Goal: Transaction & Acquisition: Purchase product/service

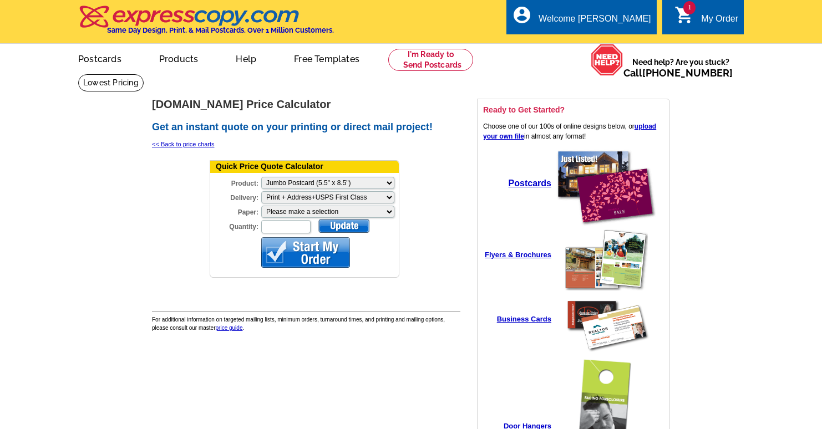
select select "2"
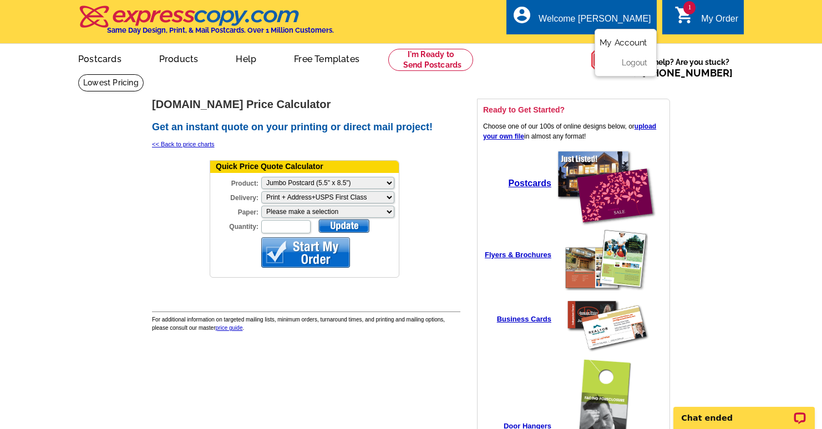
click at [615, 43] on link "My Account" at bounding box center [624, 43] width 48 height 10
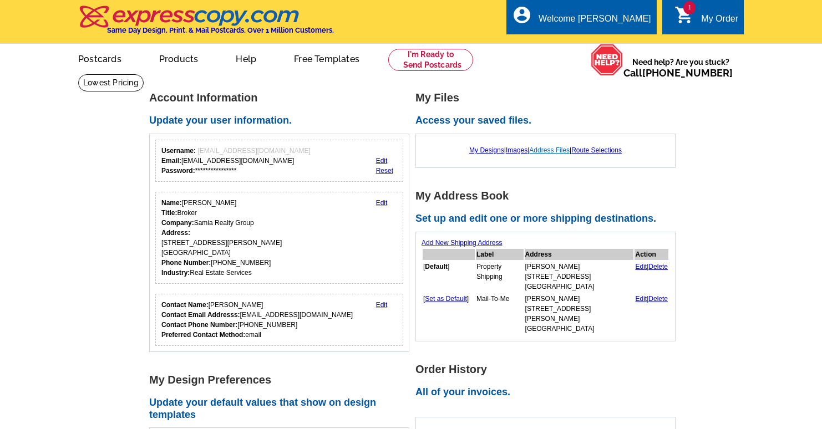
click at [542, 151] on link "Address Files" at bounding box center [549, 150] width 40 height 8
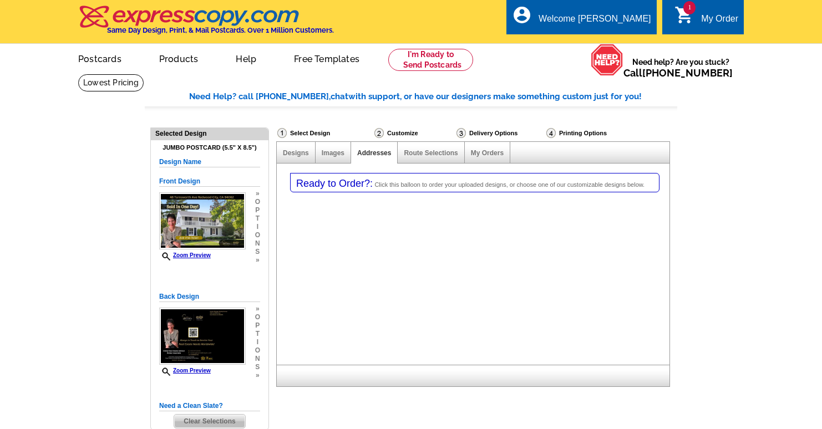
select select "1"
select select "2"
select select "785"
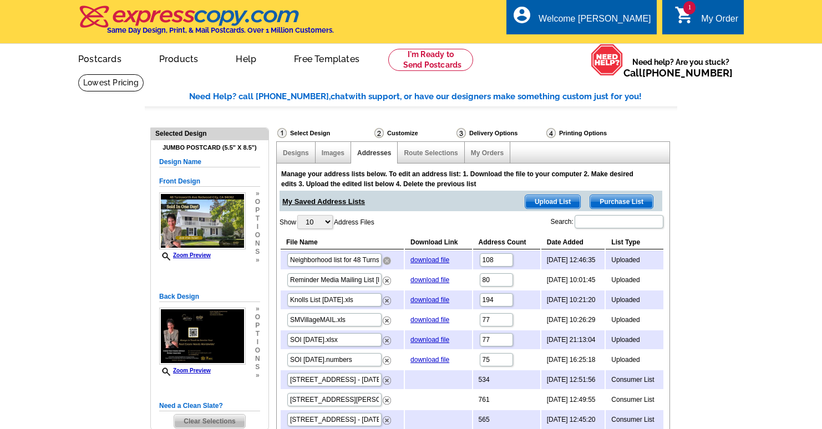
click at [386, 263] on img at bounding box center [387, 261] width 8 height 8
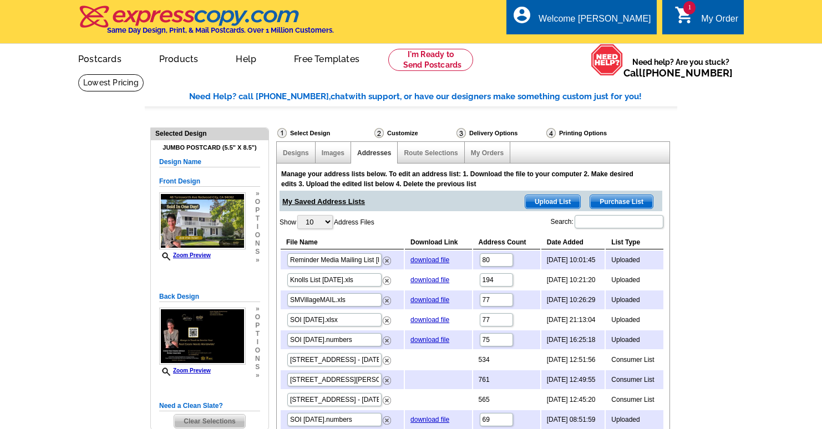
click at [548, 202] on span "Upload List" at bounding box center [552, 201] width 55 height 13
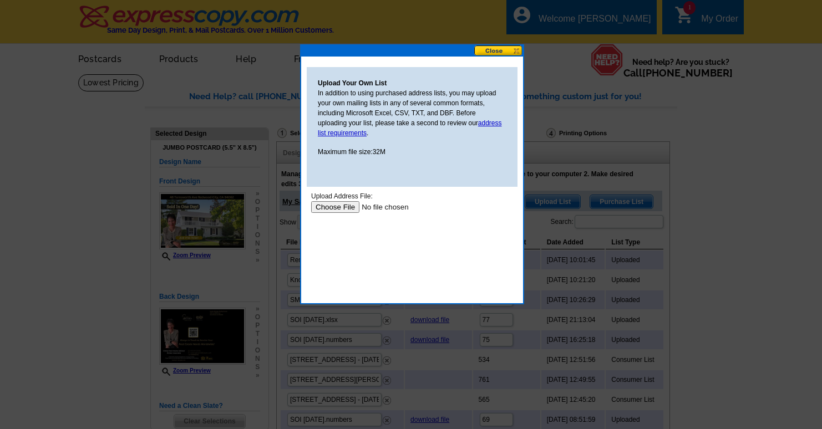
click at [330, 209] on input "file" at bounding box center [381, 207] width 140 height 12
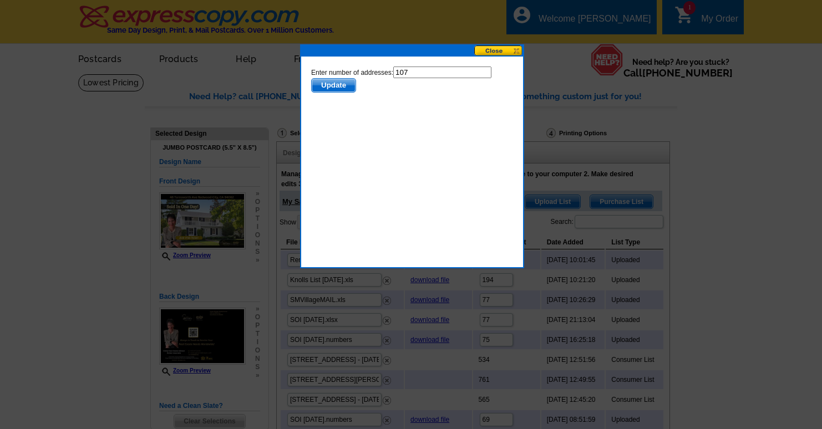
click at [343, 87] on span "Update" at bounding box center [334, 85] width 44 height 13
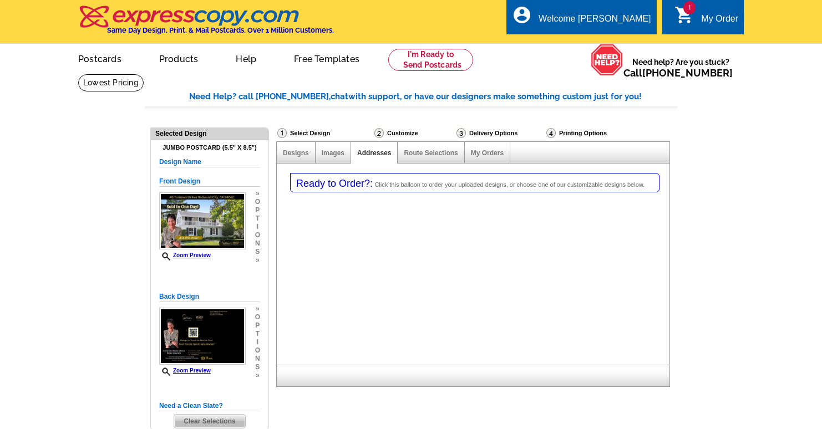
select select "1"
select select "2"
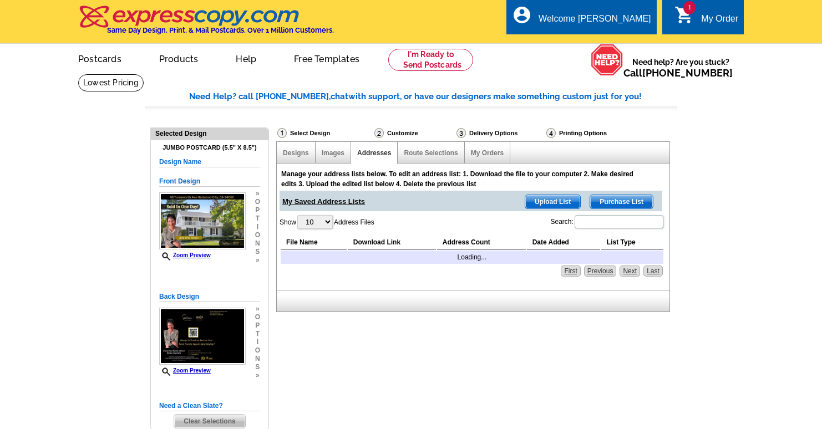
select select "785"
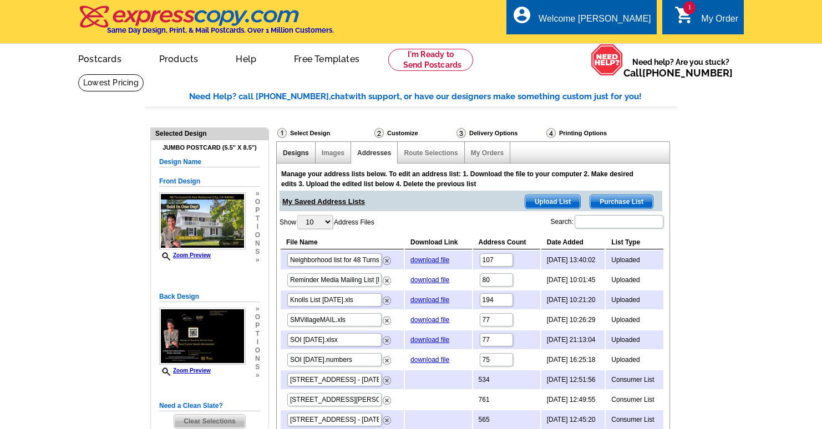
click at [304, 151] on link "Designs" at bounding box center [296, 153] width 26 height 8
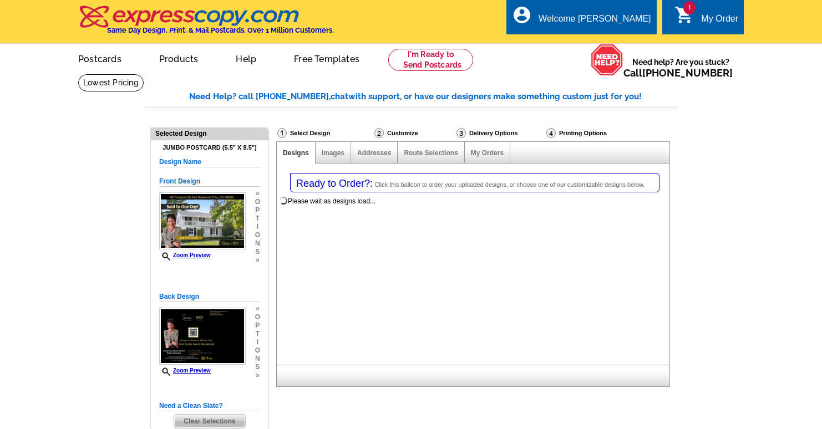
select select "1"
select select "2"
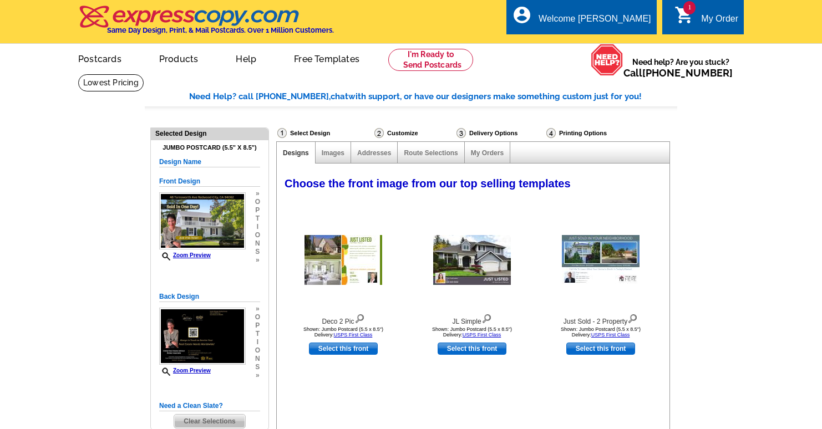
select select "785"
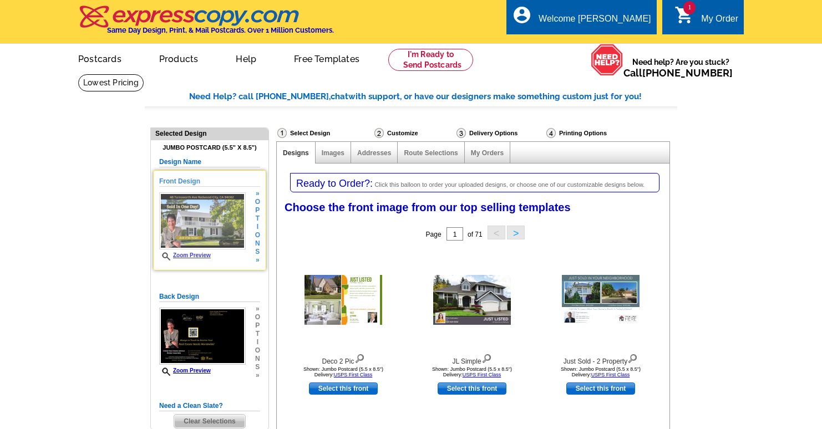
click at [206, 221] on img at bounding box center [202, 220] width 87 height 57
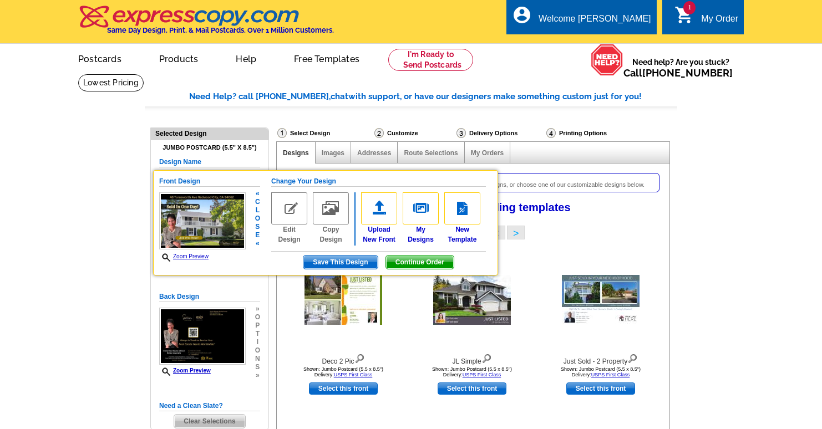
click at [418, 263] on span "Continue Order" at bounding box center [420, 262] width 68 height 13
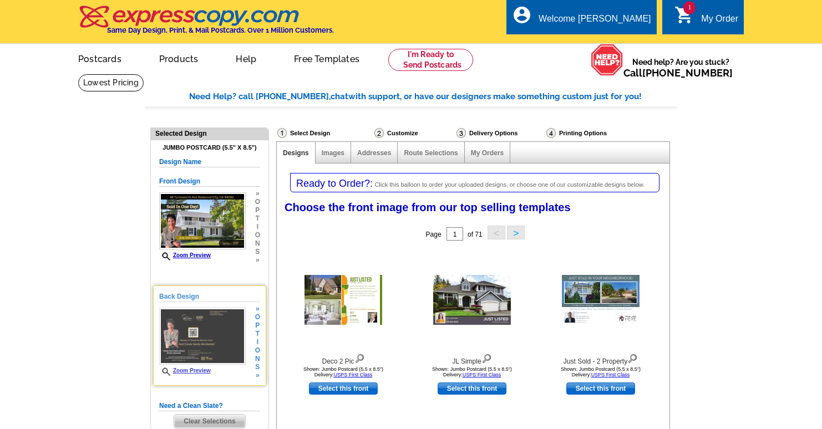
click at [216, 338] on img at bounding box center [202, 336] width 87 height 57
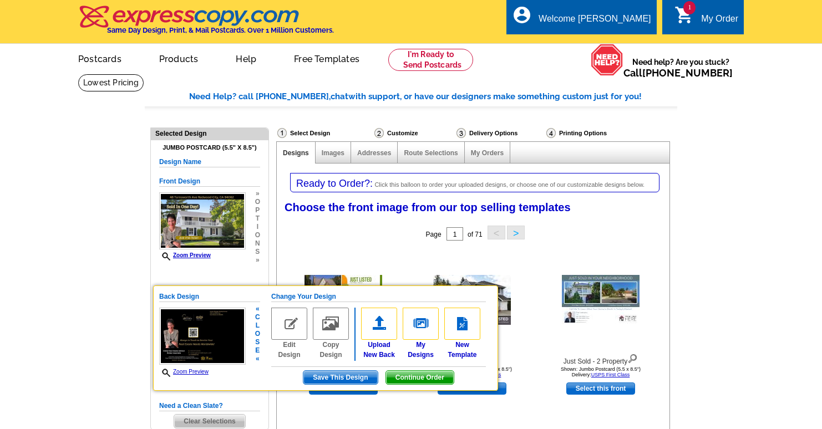
click at [432, 376] on span "Continue Order" at bounding box center [420, 377] width 68 height 13
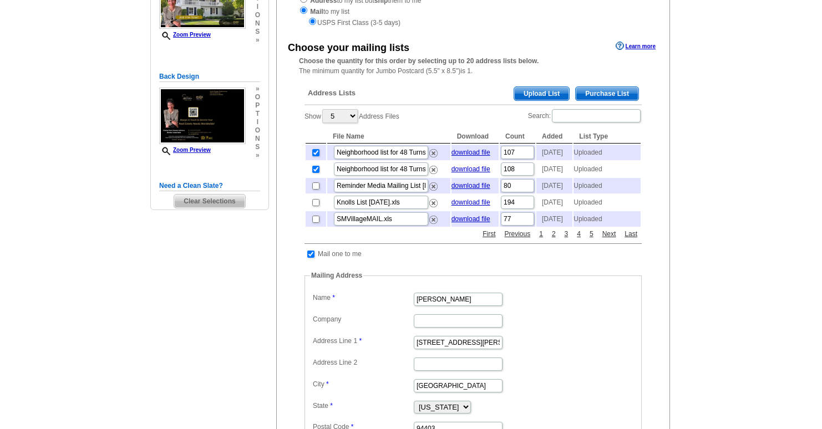
scroll to position [183, 0]
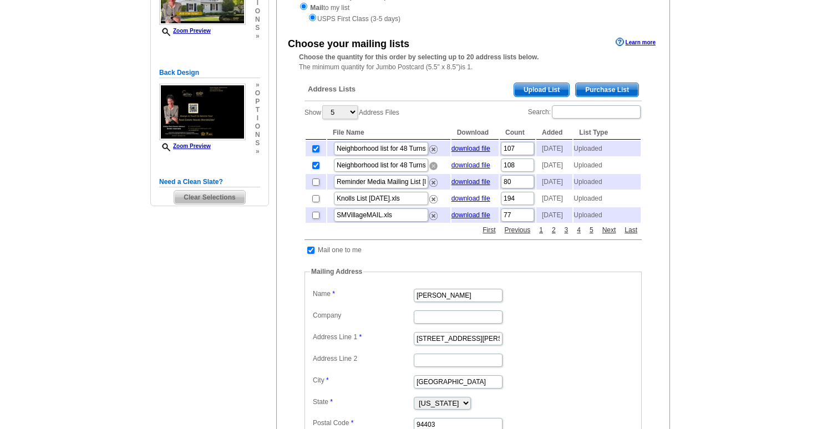
click at [434, 170] on img at bounding box center [433, 166] width 8 height 8
click at [435, 170] on img at bounding box center [433, 166] width 8 height 8
click at [314, 186] on input "checkbox" at bounding box center [315, 182] width 7 height 7
checkbox input "true"
click at [316, 169] on input "checkbox" at bounding box center [315, 165] width 7 height 7
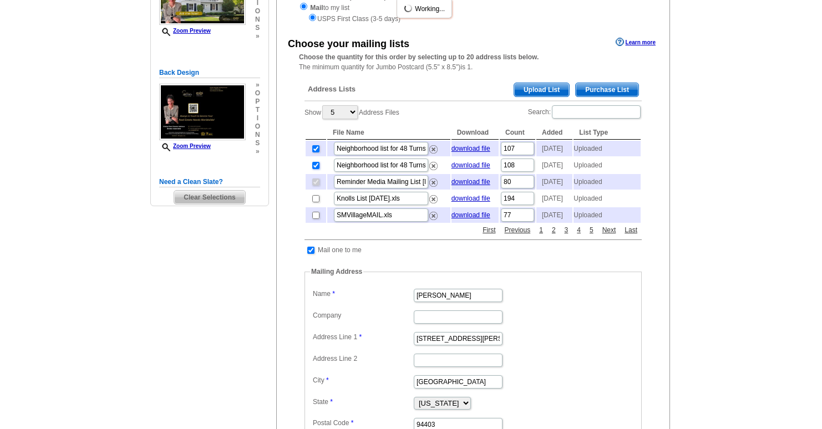
checkbox input "false"
click at [317, 186] on input "checkbox" at bounding box center [315, 182] width 7 height 7
checkbox input "true"
click at [316, 202] on input "checkbox" at bounding box center [315, 198] width 7 height 7
checkbox input "true"
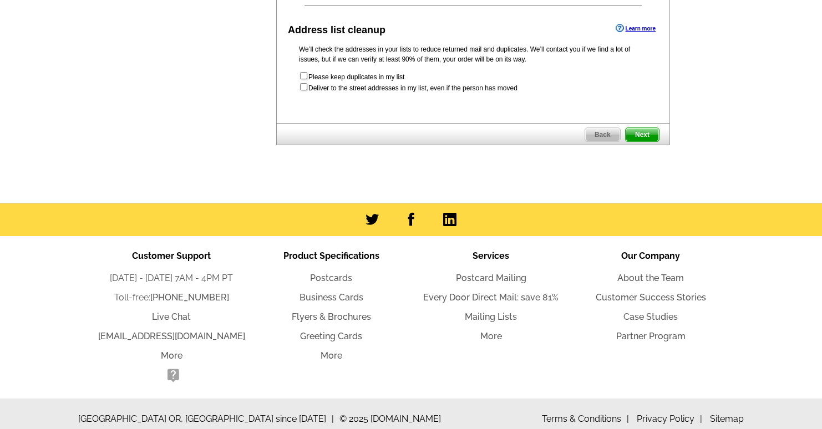
scroll to position [670, 0]
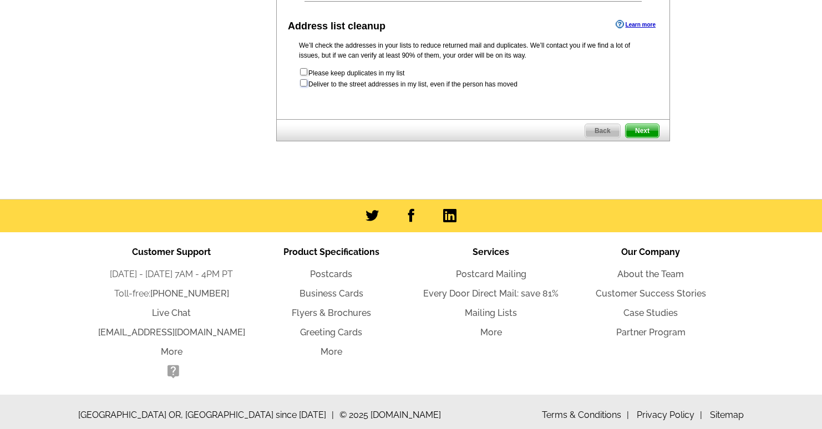
click at [303, 87] on input "checkbox" at bounding box center [303, 82] width 7 height 7
checkbox input "true"
radio input "true"
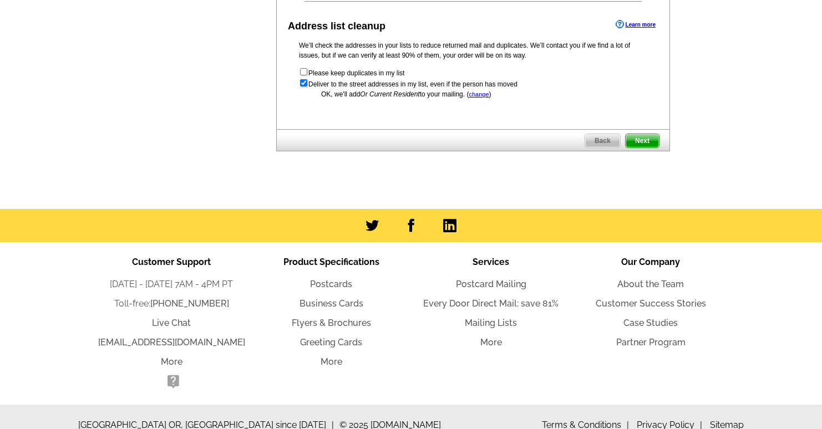
scroll to position [0, 0]
click at [647, 148] on span "Next" at bounding box center [642, 140] width 33 height 13
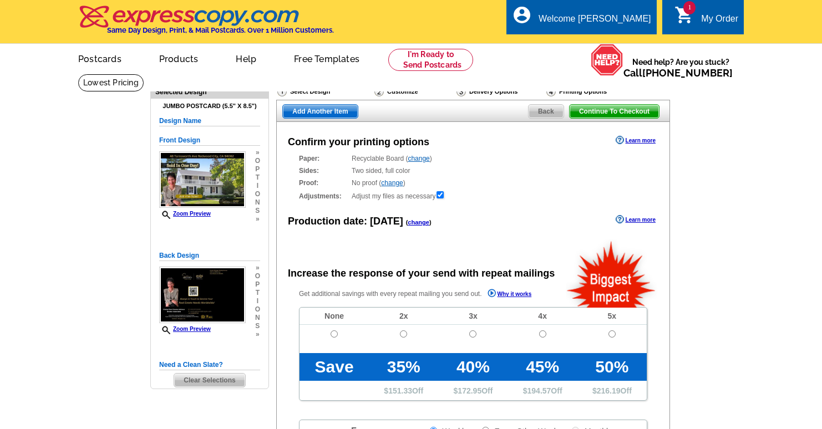
radio input "false"
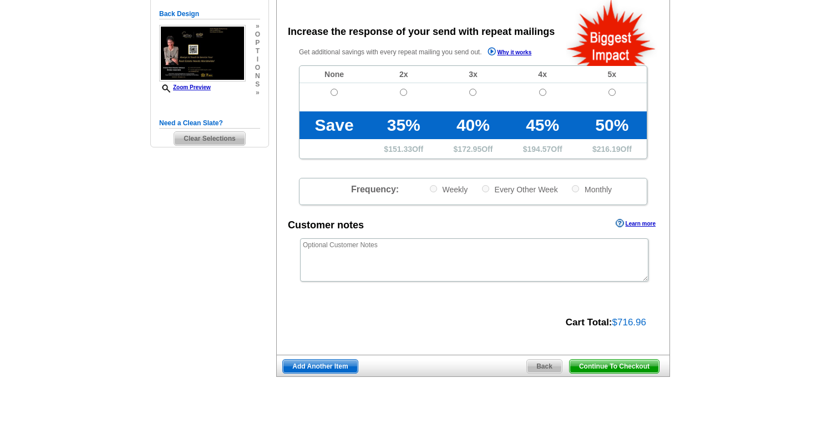
scroll to position [232, 0]
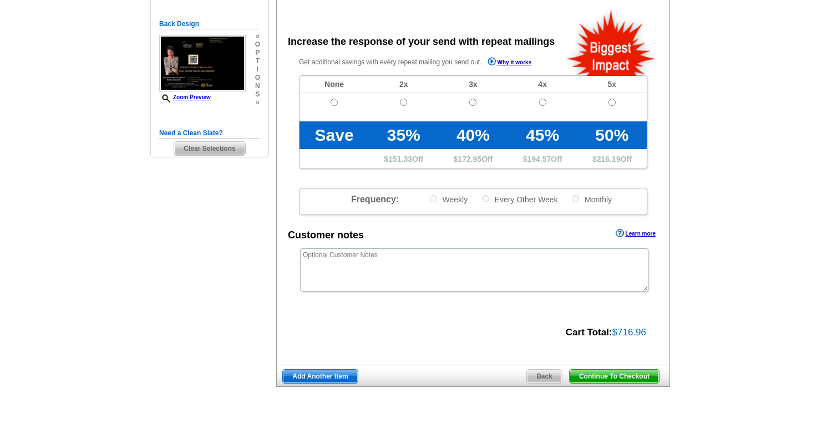
click at [334, 98] on td at bounding box center [334, 107] width 69 height 28
click at [332, 101] on input "radio" at bounding box center [334, 102] width 7 height 7
radio input "true"
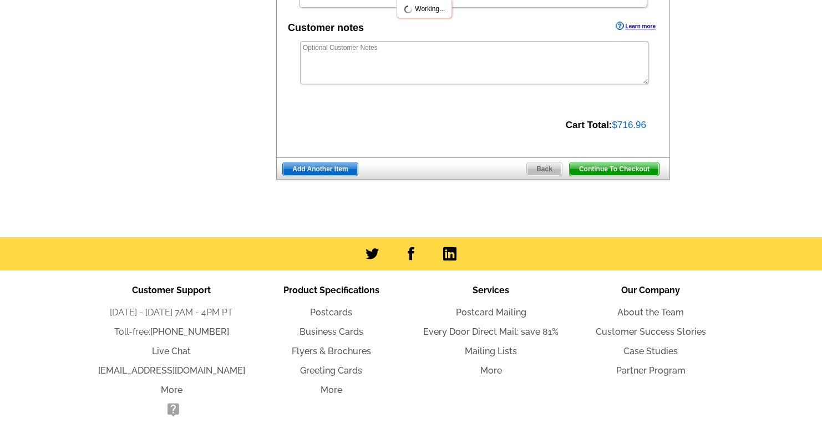
scroll to position [483, 0]
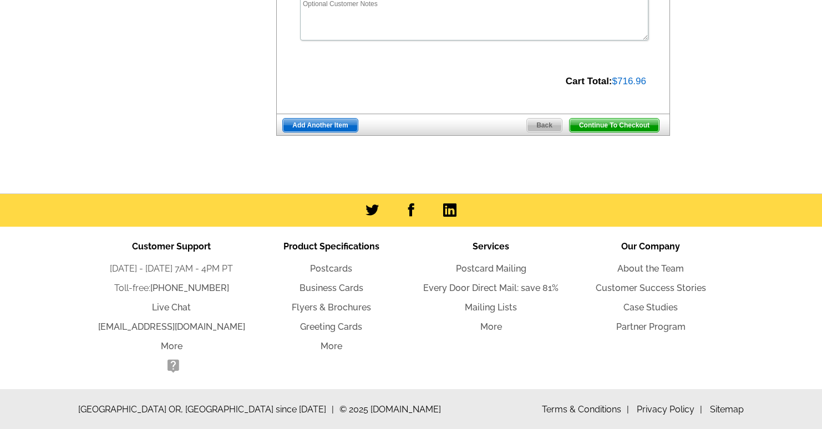
click at [600, 126] on span "Continue To Checkout" at bounding box center [614, 125] width 89 height 13
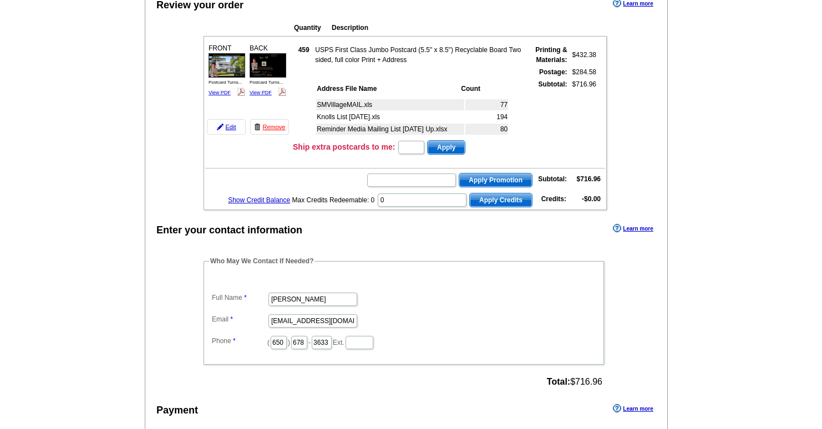
scroll to position [98, 0]
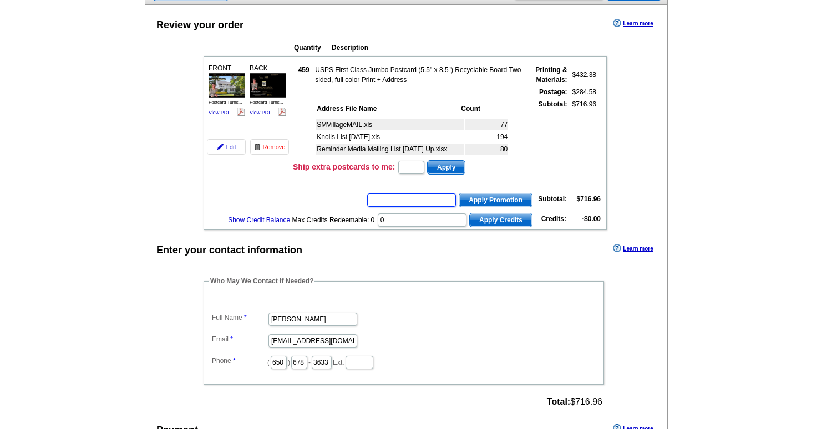
click at [419, 199] on input "text" at bounding box center [411, 200] width 89 height 13
paste input "E3025"
type input "E3025"
click at [493, 202] on span "Apply Promotion" at bounding box center [495, 200] width 73 height 13
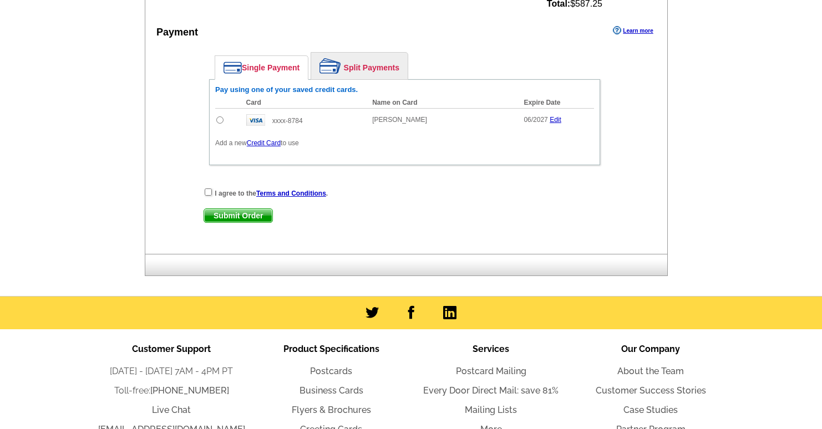
scroll to position [533, 0]
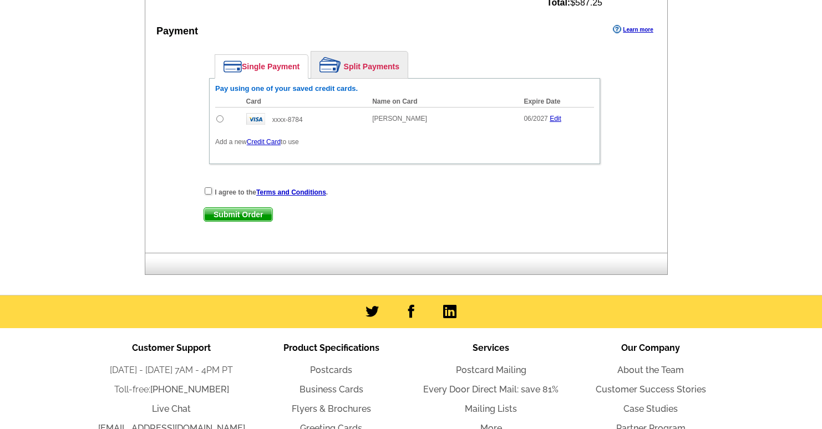
click at [220, 118] on input "radio" at bounding box center [219, 118] width 7 height 7
radio input "true"
click at [232, 215] on span "Submit Order" at bounding box center [238, 214] width 68 height 13
click at [209, 190] on input "checkbox" at bounding box center [208, 190] width 7 height 7
checkbox input "true"
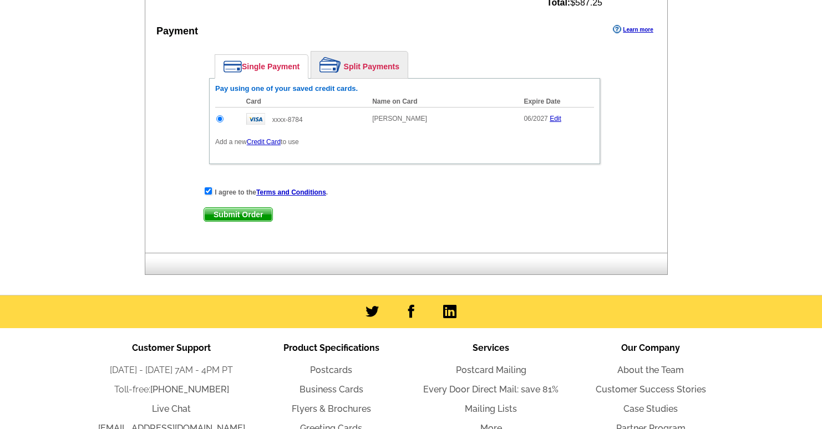
click at [234, 214] on span "Submit Order" at bounding box center [238, 214] width 68 height 13
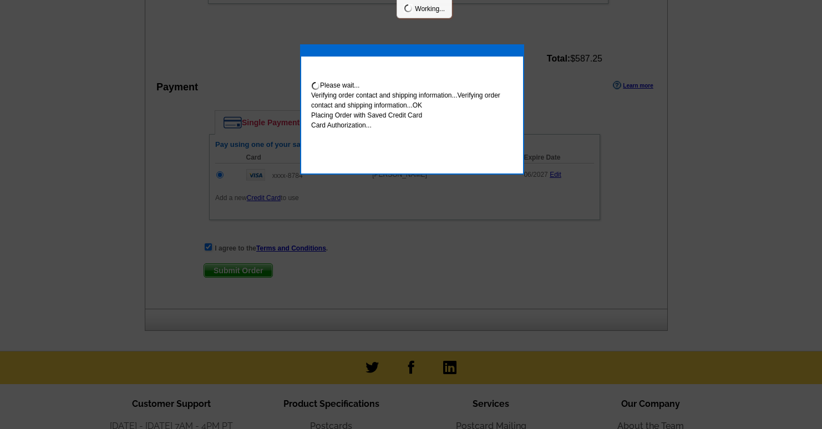
scroll to position [589, 0]
